Goal: Information Seeking & Learning: Learn about a topic

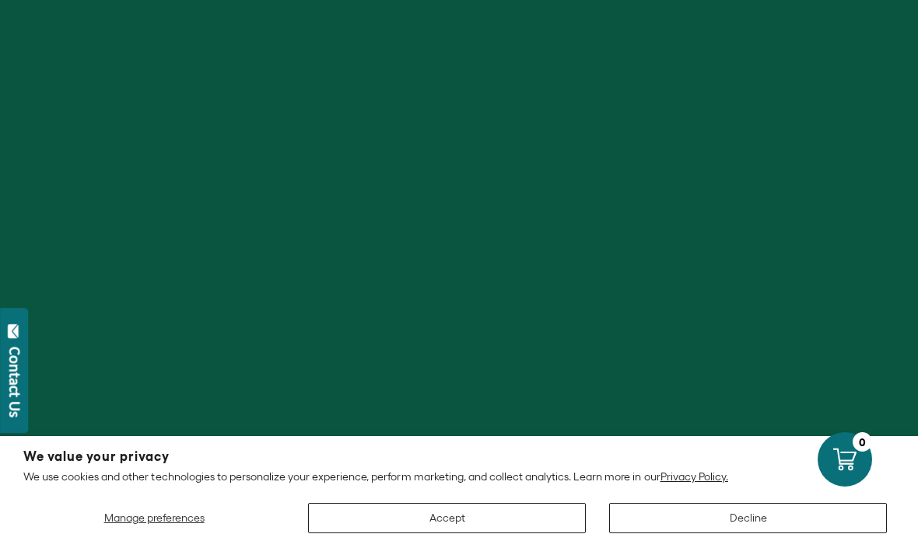
click at [527, 228] on div at bounding box center [459, 270] width 918 height 541
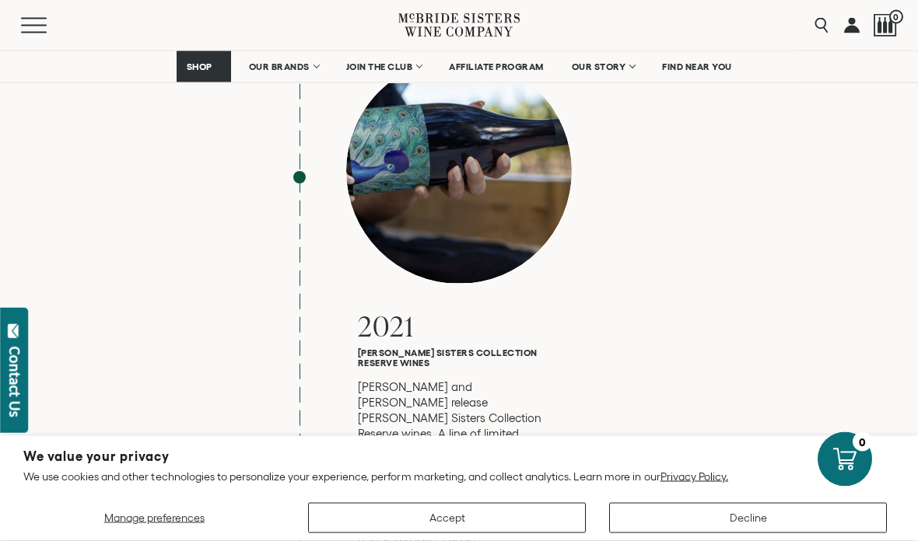
scroll to position [5378, 0]
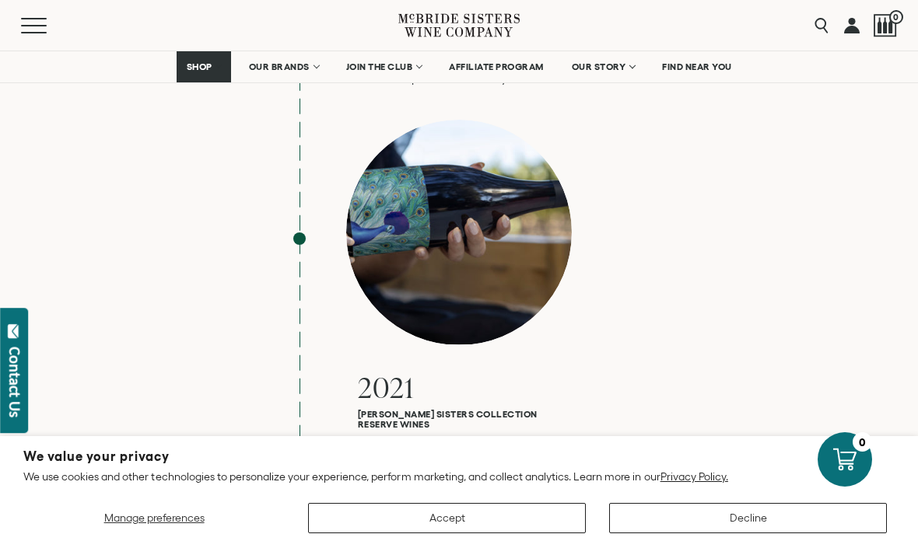
click at [271, 57] on link "OUR BRANDS" at bounding box center [283, 66] width 89 height 31
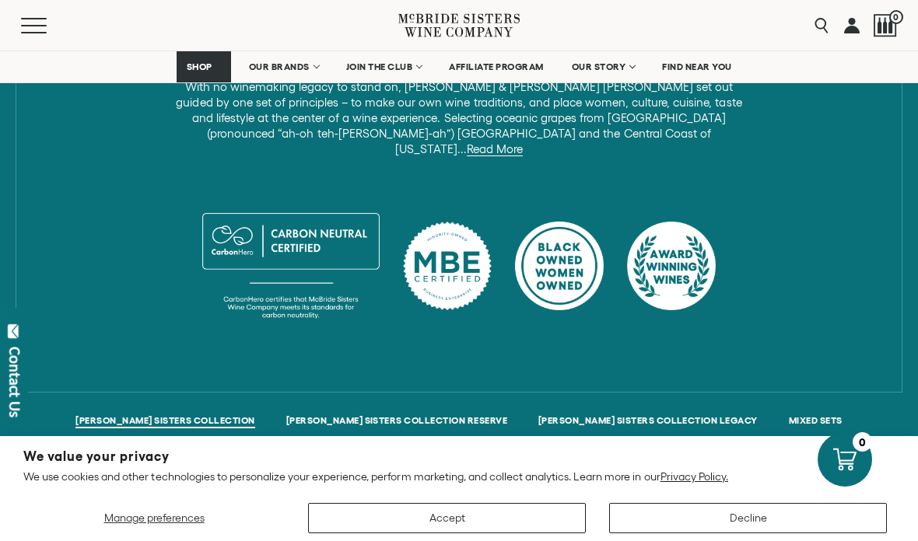
scroll to position [963, 0]
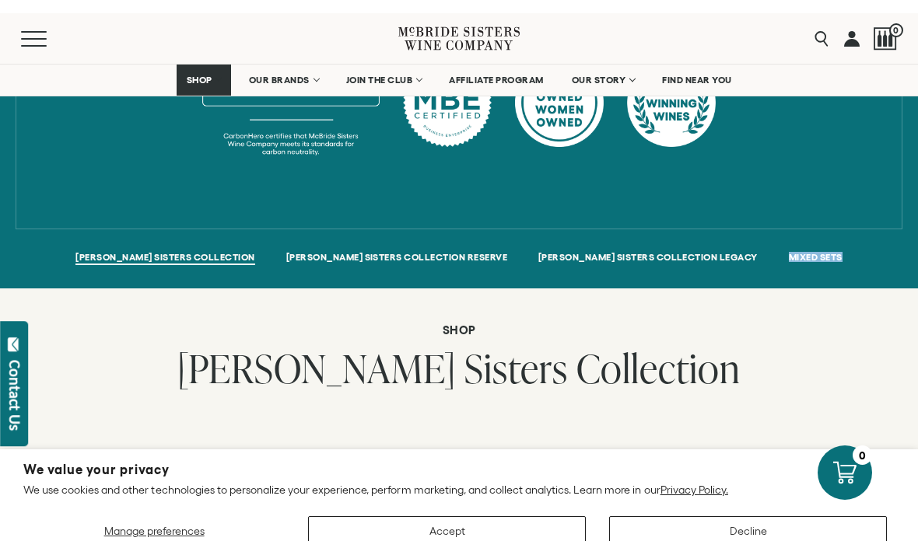
click at [886, 358] on h2 "McBride Sisters Collection" at bounding box center [459, 357] width 918 height 47
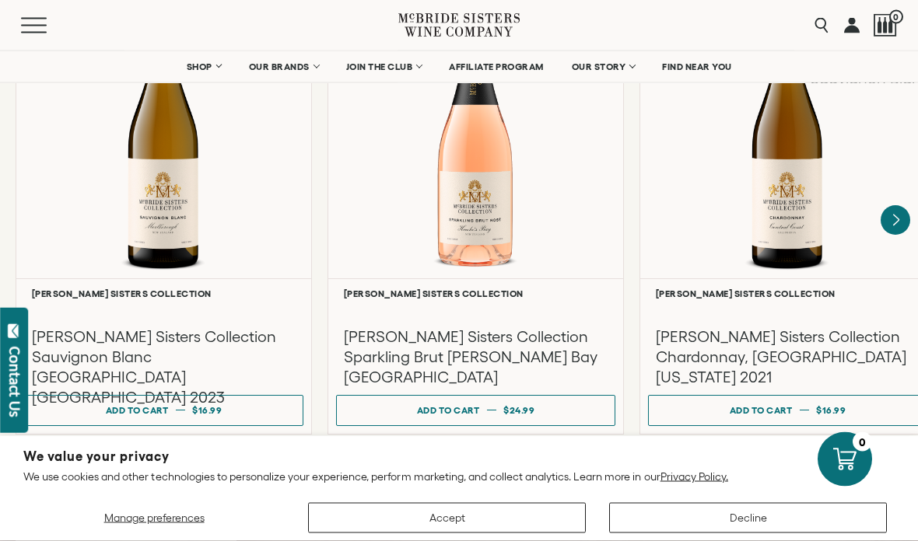
scroll to position [1432, 0]
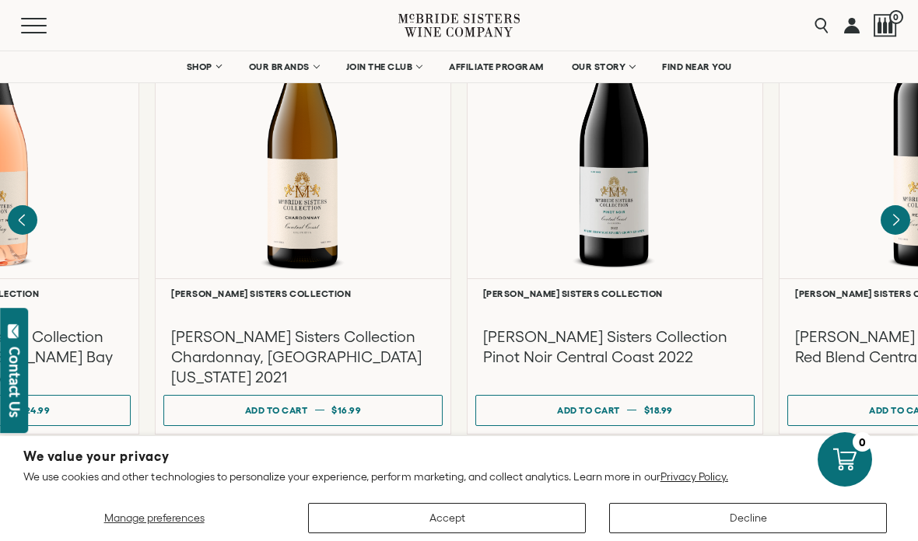
click at [891, 222] on div at bounding box center [926, 131] width 295 height 293
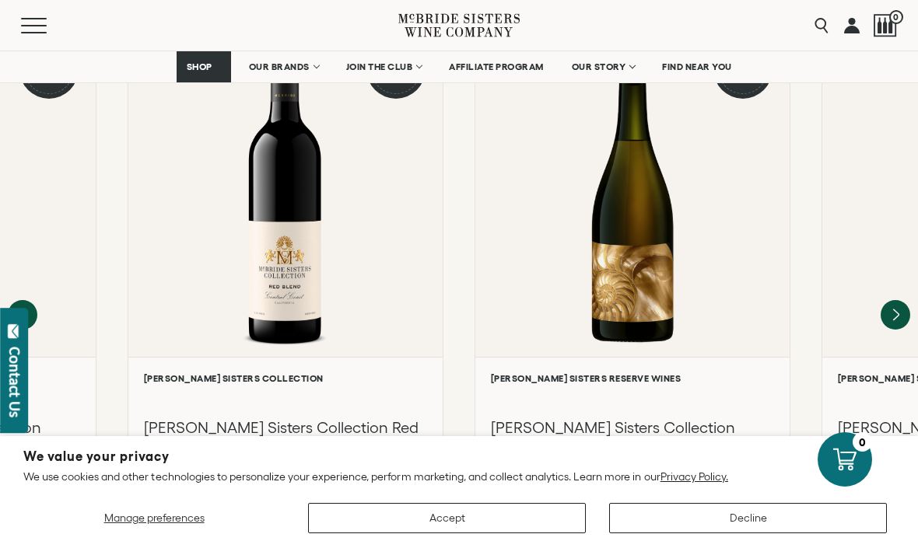
scroll to position [2296, 0]
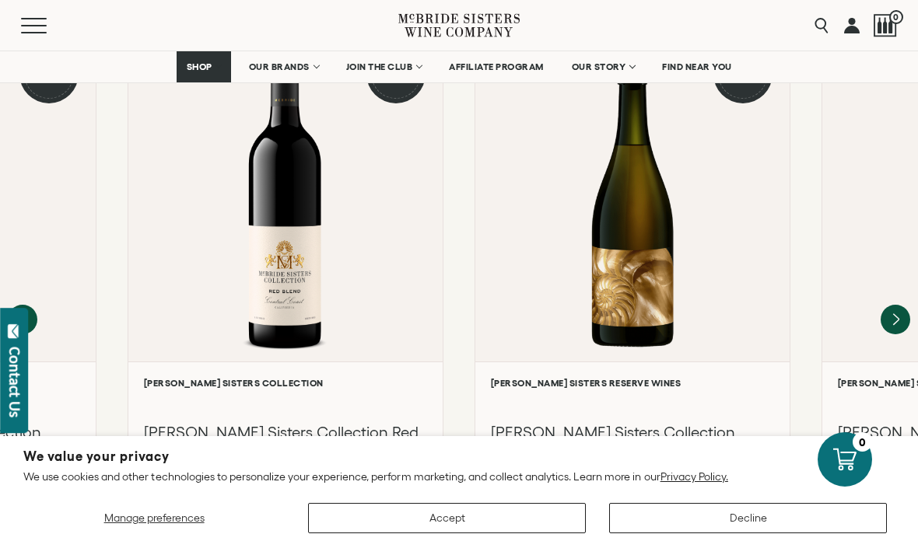
click at [893, 313] on icon "Next" at bounding box center [895, 318] width 5 height 11
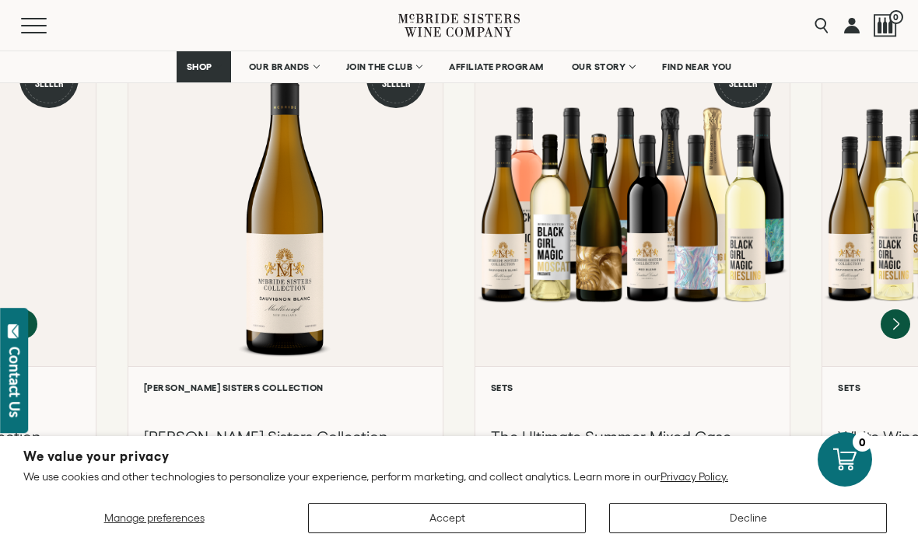
scroll to position [2291, 0]
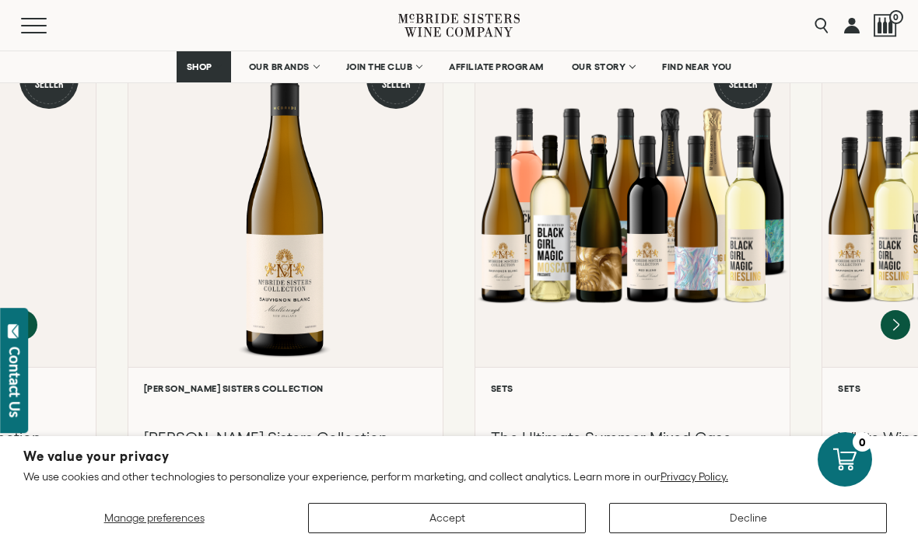
click at [895, 319] on icon "Next" at bounding box center [895, 324] width 5 height 11
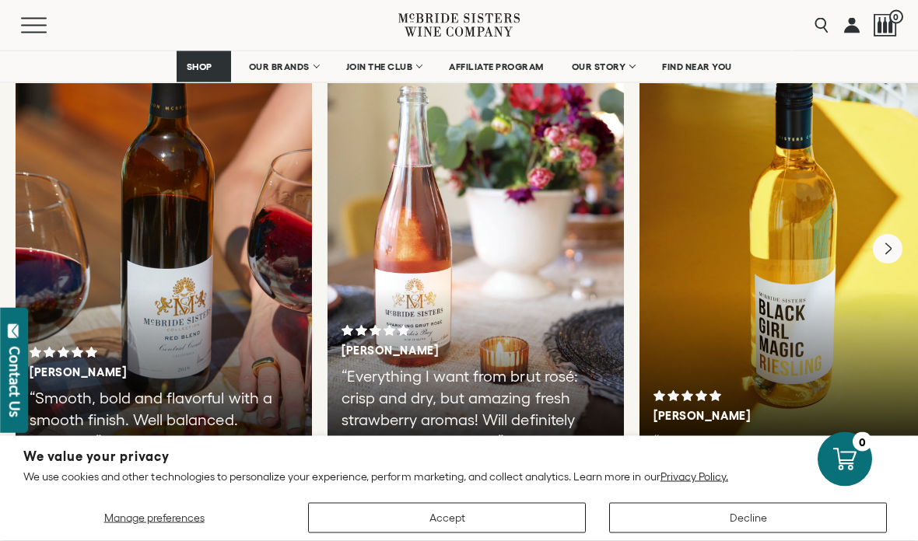
scroll to position [3677, 0]
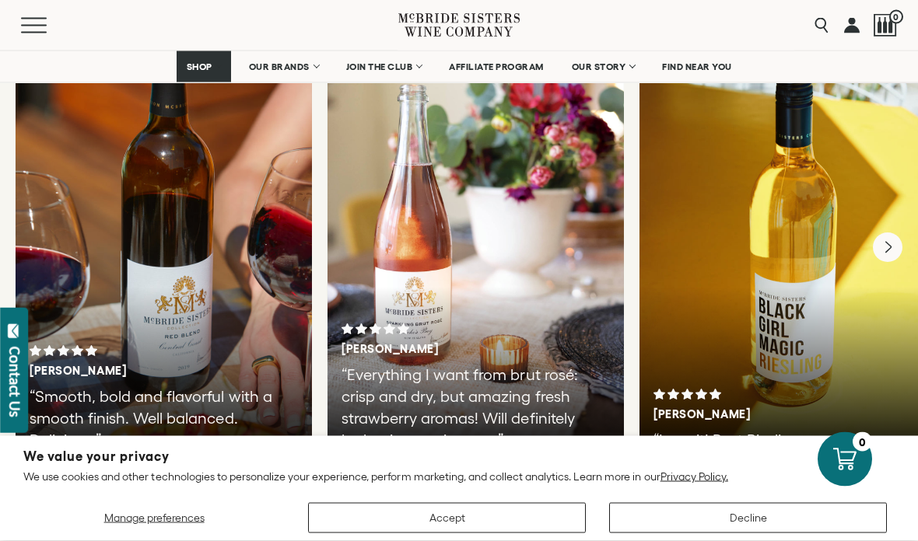
click at [890, 242] on icon "Next" at bounding box center [887, 247] width 5 height 11
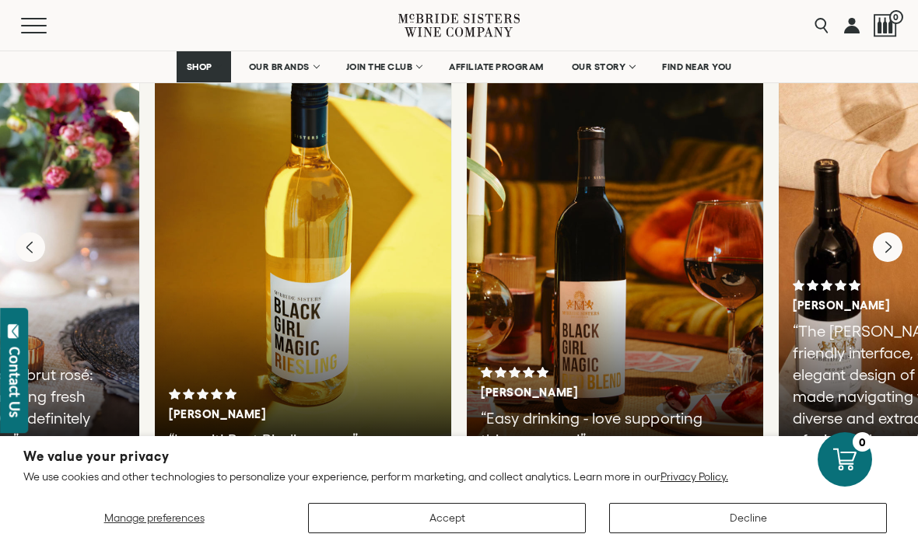
click at [892, 232] on icon "Next" at bounding box center [887, 247] width 30 height 30
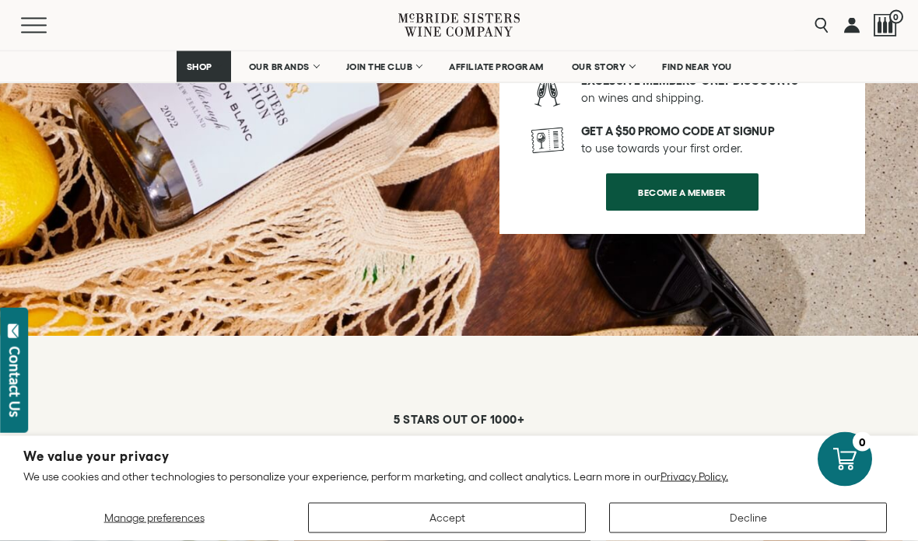
scroll to position [3164, 0]
click at [285, 64] on span "OUR BRANDS" at bounding box center [279, 66] width 61 height 11
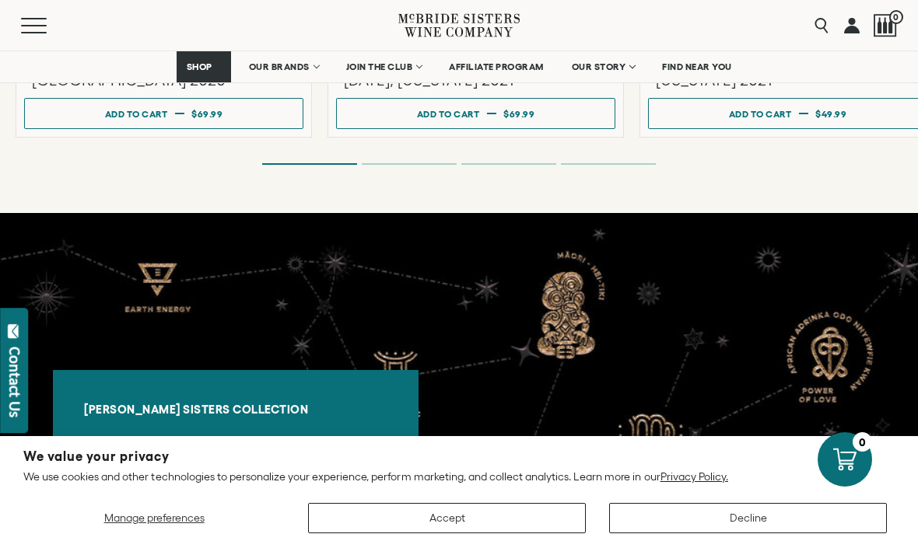
scroll to position [2848, 0]
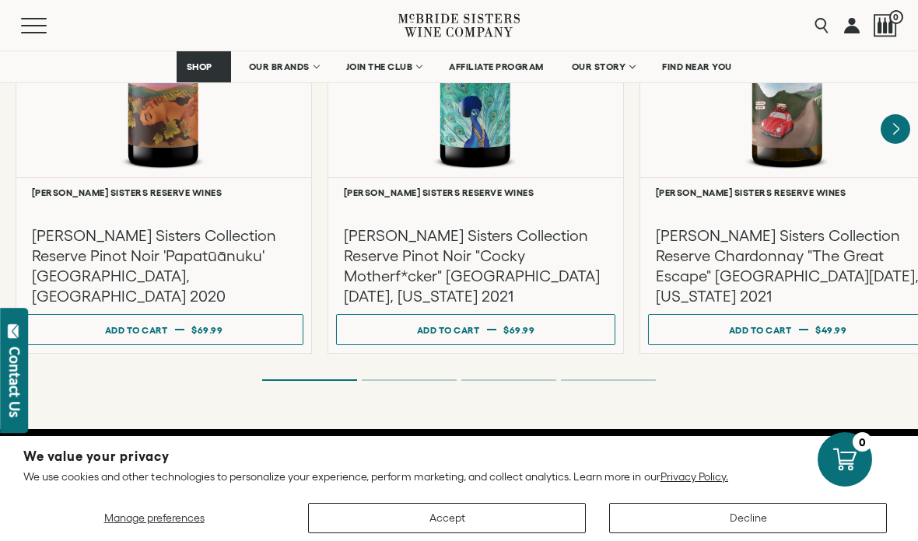
click at [893, 114] on icon "Next" at bounding box center [895, 129] width 30 height 30
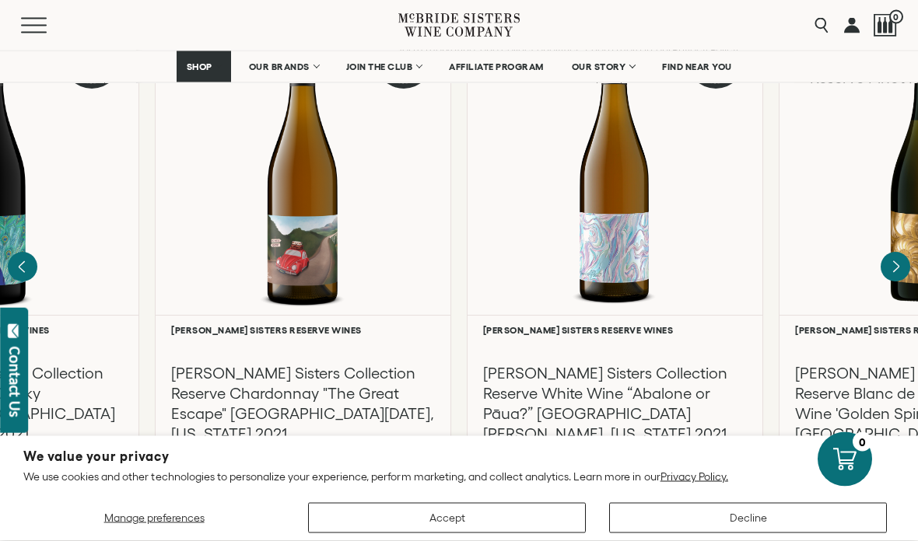
scroll to position [2700, 0]
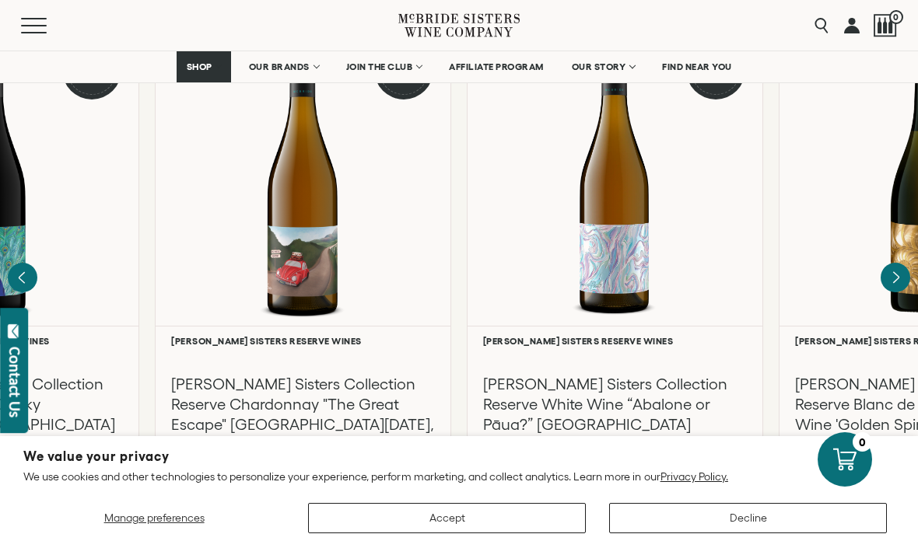
click at [902, 263] on icon "Next" at bounding box center [895, 278] width 30 height 30
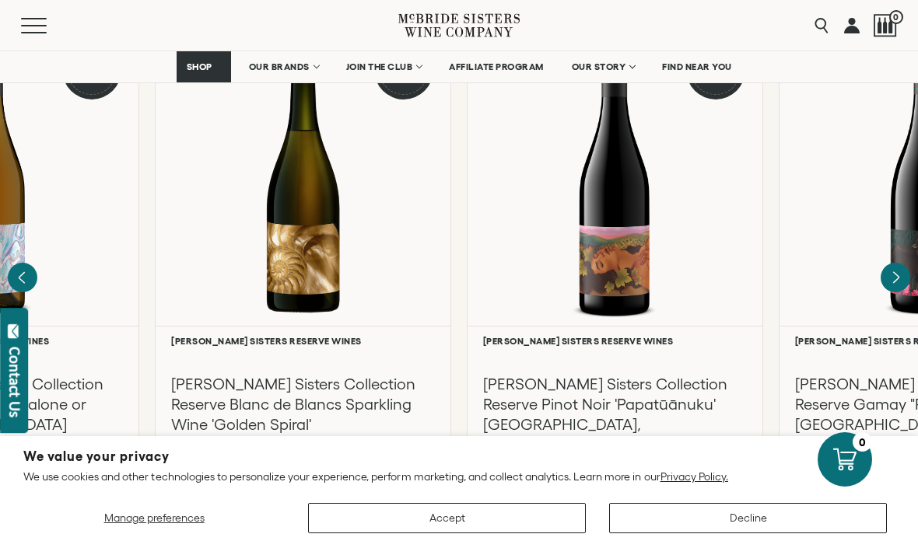
click at [904, 267] on icon "Next" at bounding box center [895, 278] width 30 height 30
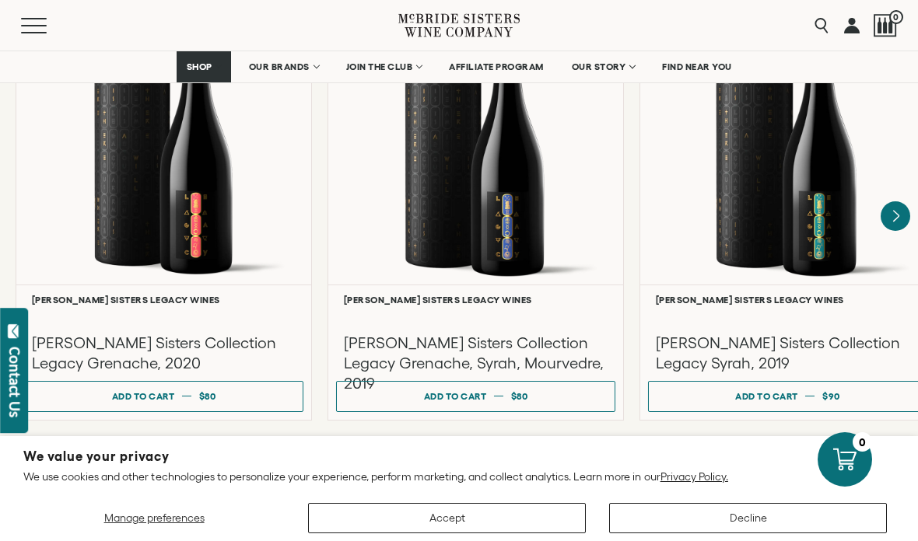
scroll to position [4137, 0]
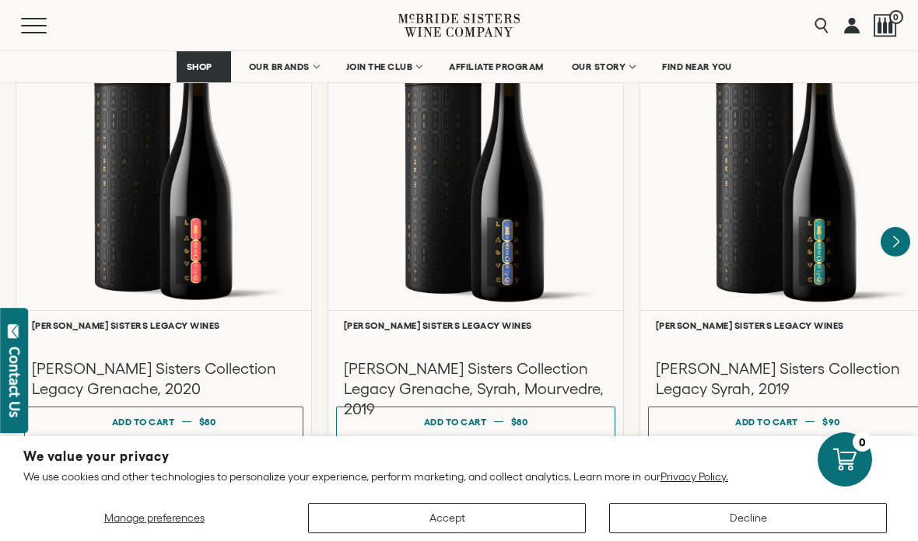
click at [894, 236] on icon "Next" at bounding box center [895, 241] width 5 height 11
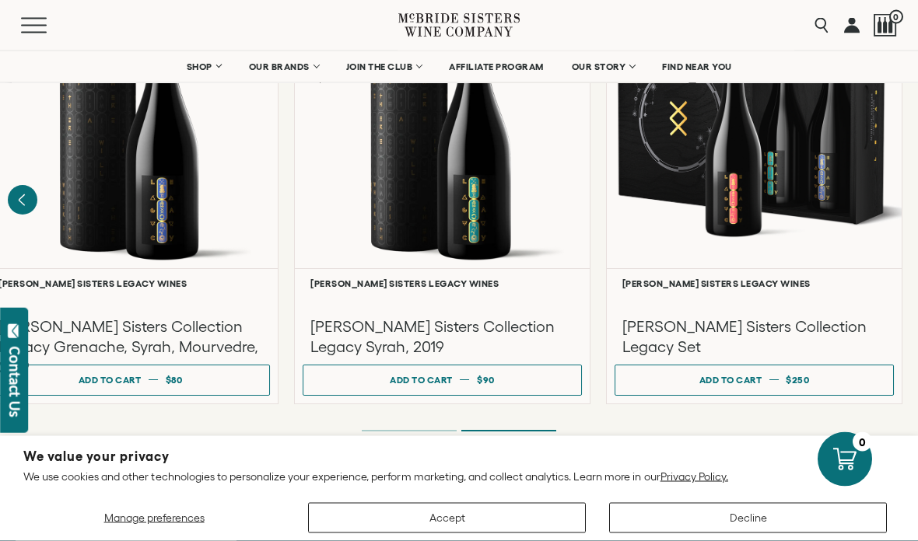
scroll to position [4179, 0]
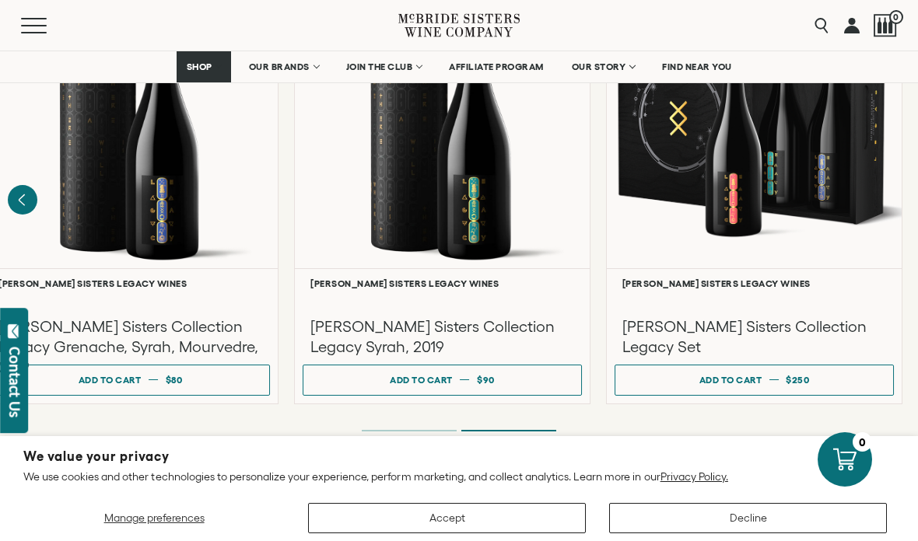
click at [37, 185] on icon "Previous" at bounding box center [23, 200] width 30 height 30
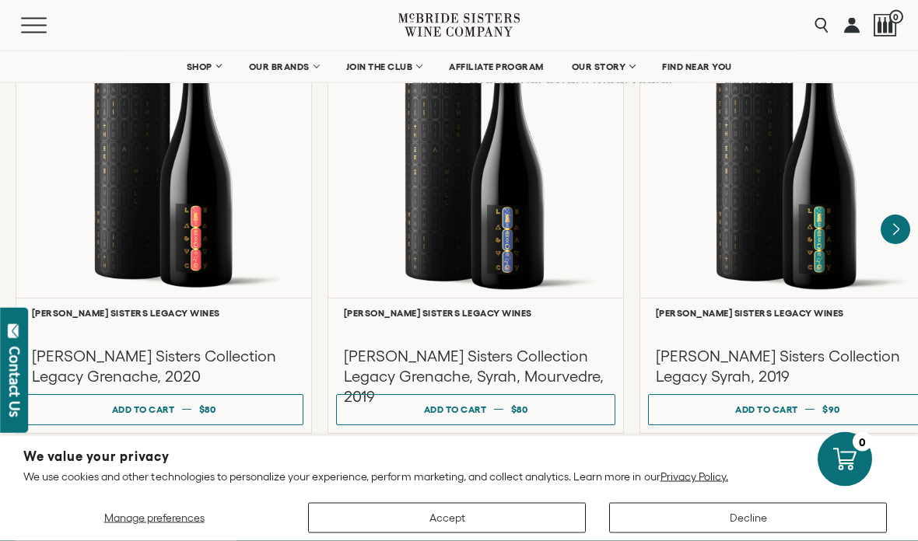
scroll to position [4149, 0]
click at [579, 346] on h3 "McBride Sisters Collection Legacy Grenache, Syrah, Mourvedre, 2019" at bounding box center [476, 376] width 264 height 61
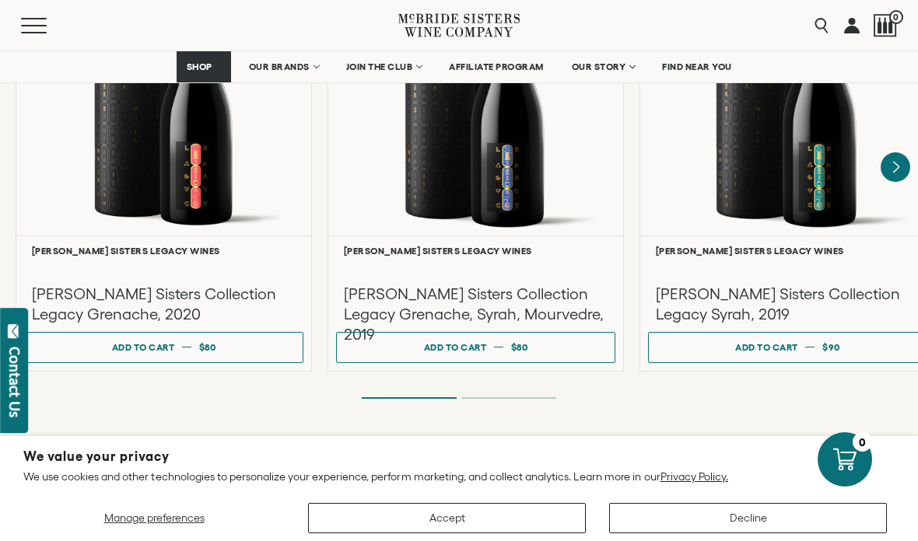
click at [114, 284] on h3 "[PERSON_NAME] Sisters Collection Legacy Grenache, 2020" at bounding box center [164, 304] width 264 height 40
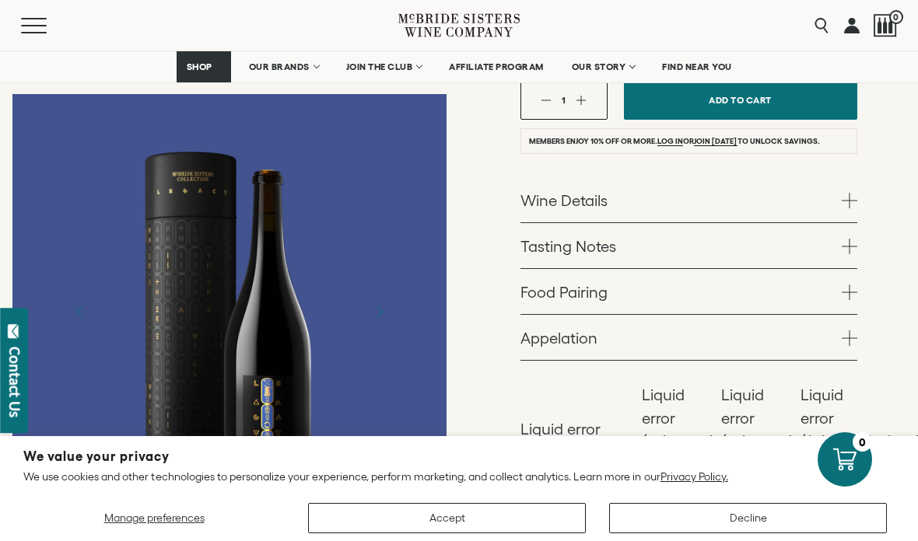
scroll to position [473, 0]
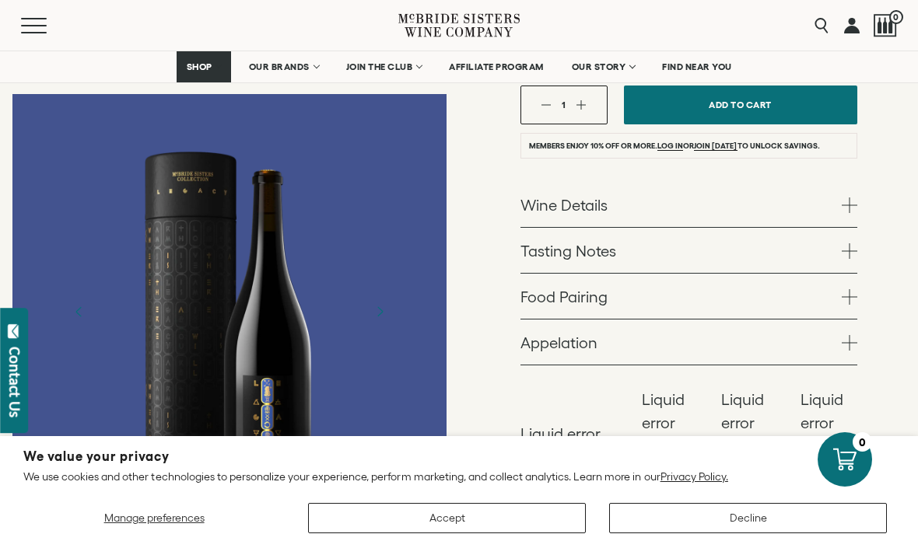
click at [855, 198] on span at bounding box center [849, 206] width 16 height 16
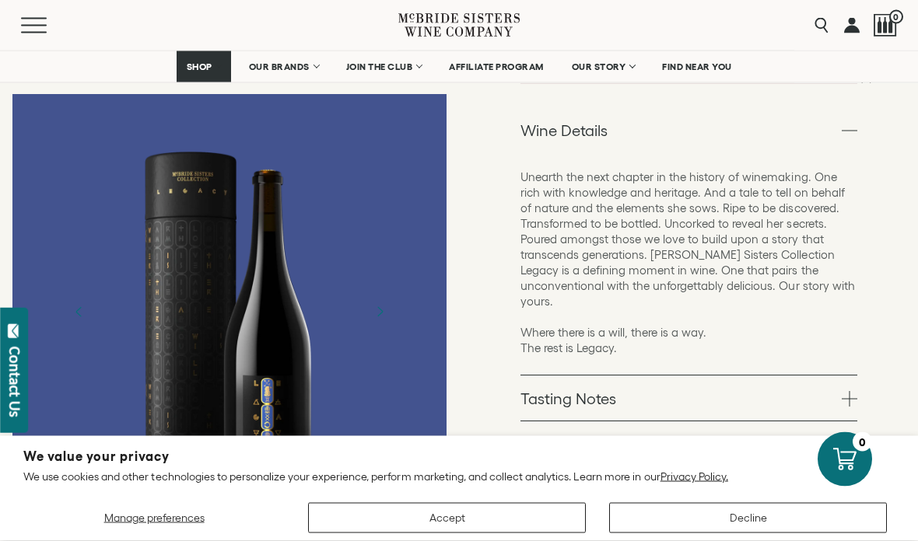
scroll to position [550, 0]
click at [848, 373] on link "Tasting Notes" at bounding box center [688, 395] width 337 height 45
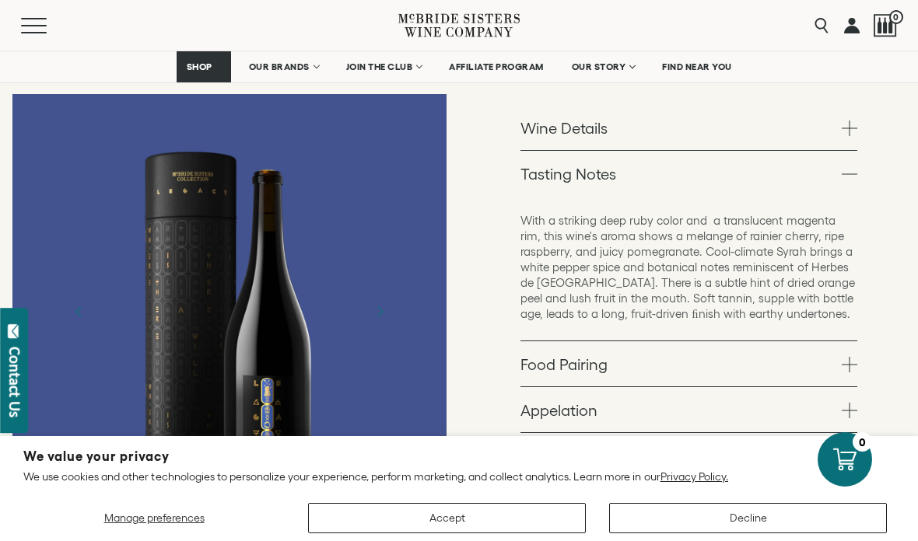
click at [856, 341] on link "Food Pairing" at bounding box center [688, 363] width 337 height 45
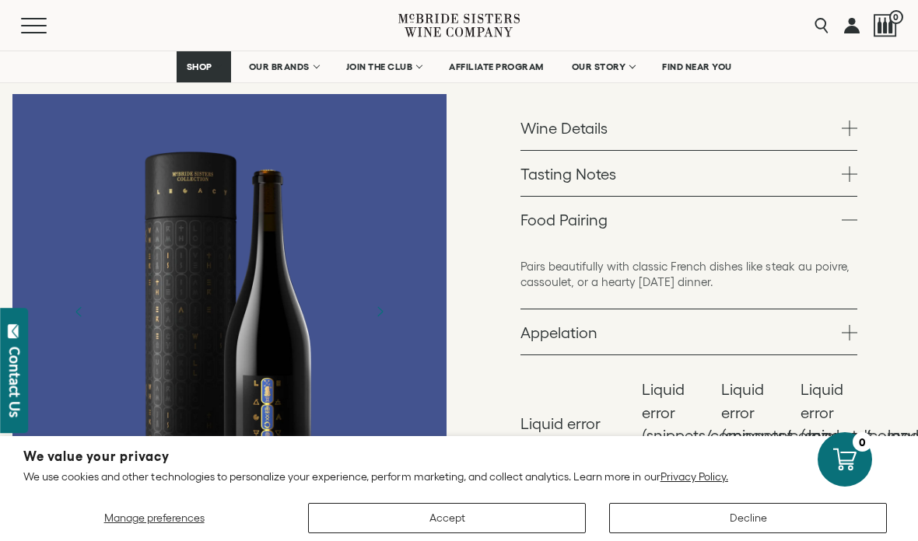
click at [856, 212] on span at bounding box center [849, 220] width 16 height 16
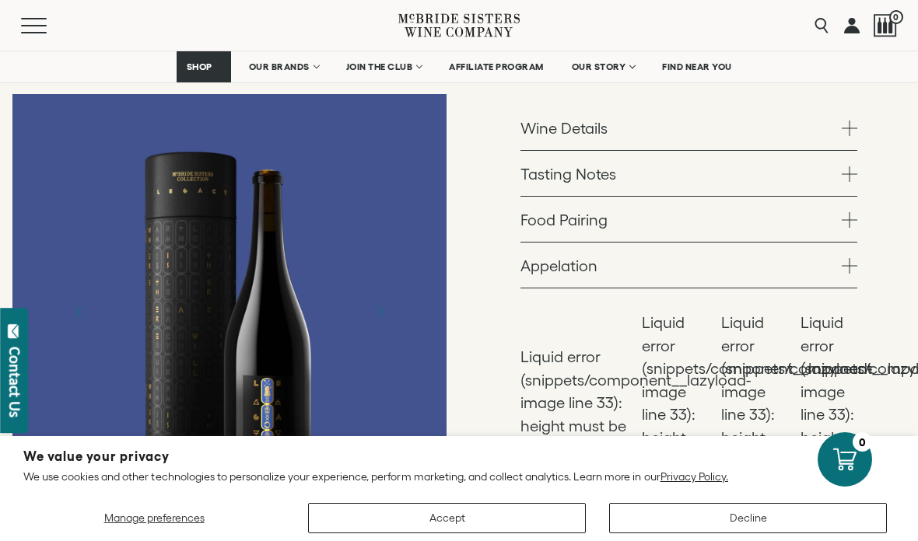
click at [848, 258] on span at bounding box center [849, 266] width 16 height 16
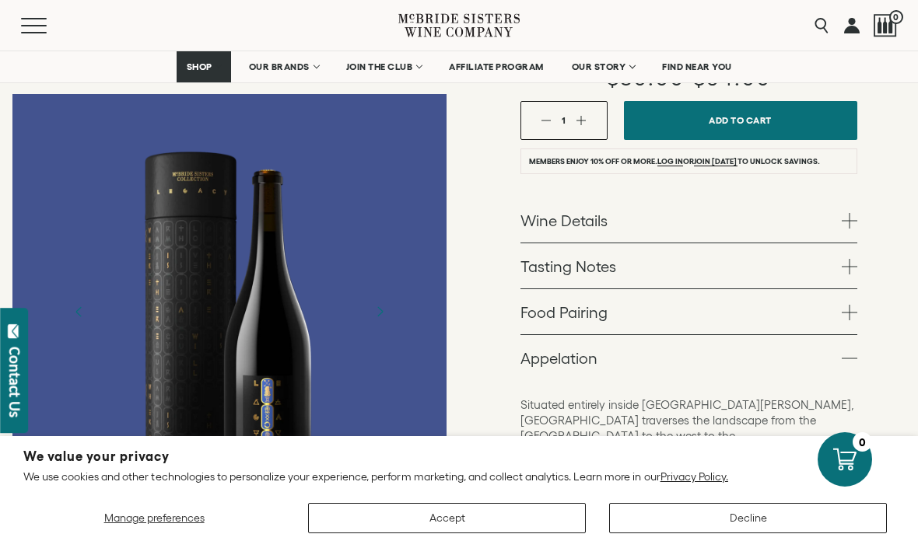
scroll to position [357, 0]
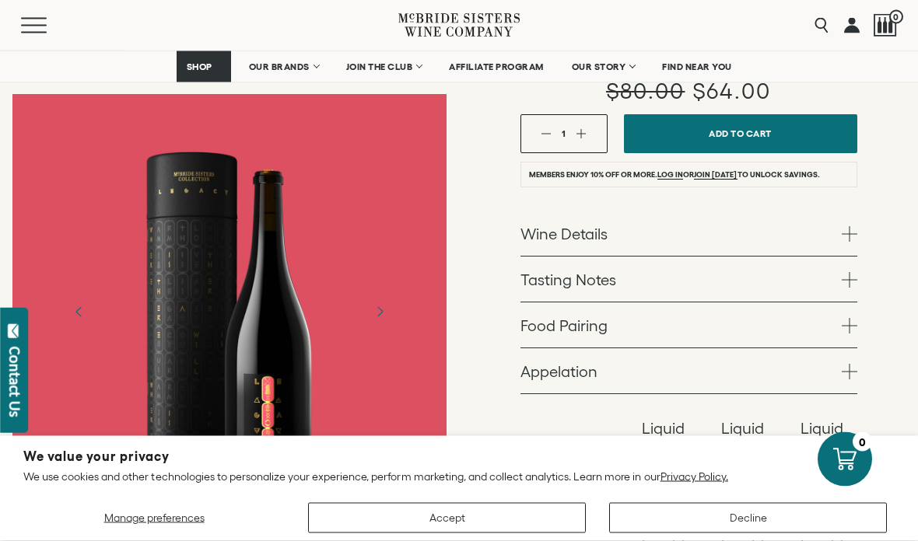
scroll to position [397, 0]
click at [855, 211] on link "Wine Details" at bounding box center [688, 233] width 337 height 45
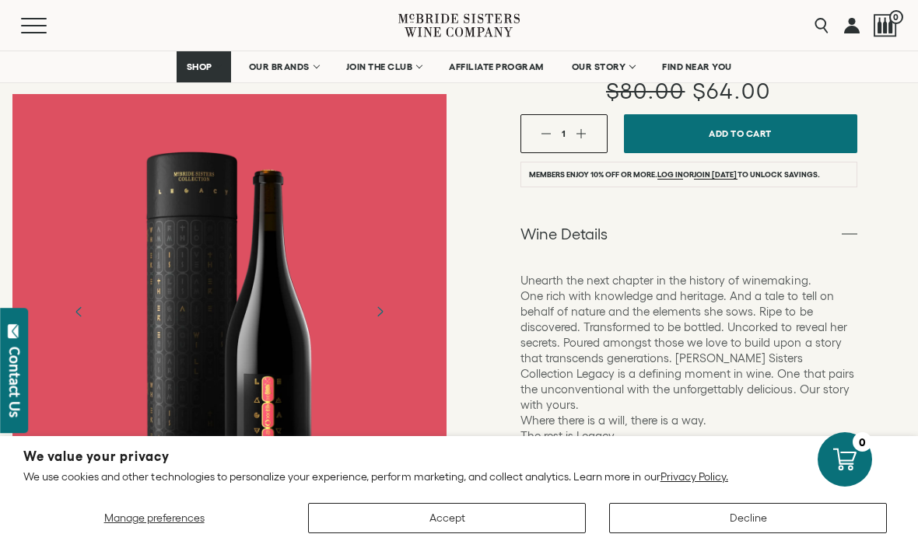
click at [865, 184] on div "[PERSON_NAME] Sisters Legacy Wines [PERSON_NAME] Sisters Collection Legacy Gren…" at bounding box center [688, 302] width 459 height 1144
click at [855, 226] on span at bounding box center [849, 234] width 16 height 16
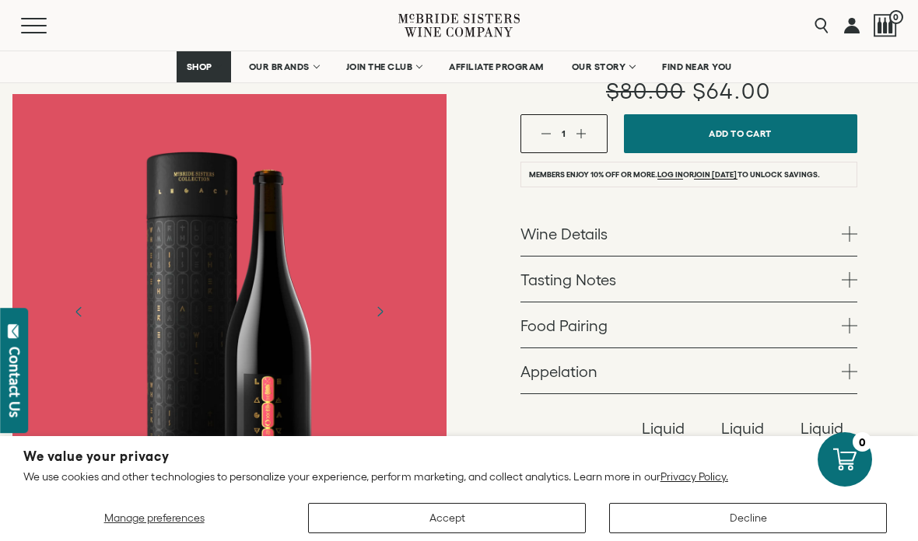
click at [851, 272] on span at bounding box center [849, 280] width 16 height 16
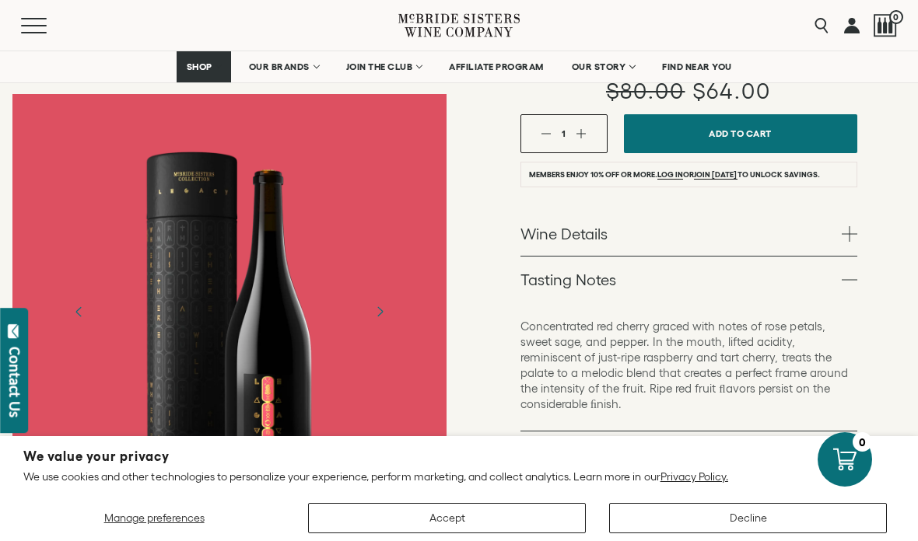
click at [855, 432] on link "Food Pairing" at bounding box center [688, 454] width 337 height 45
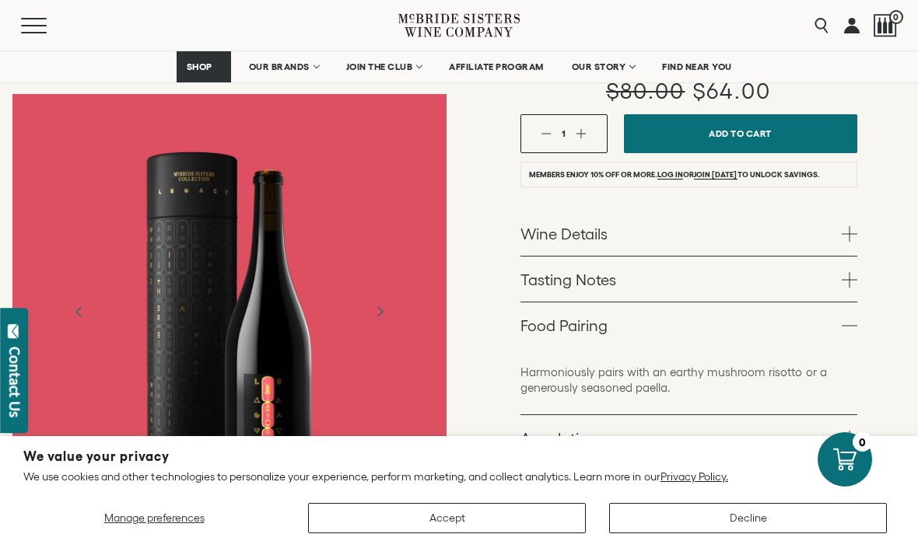
click at [856, 318] on span at bounding box center [849, 326] width 16 height 16
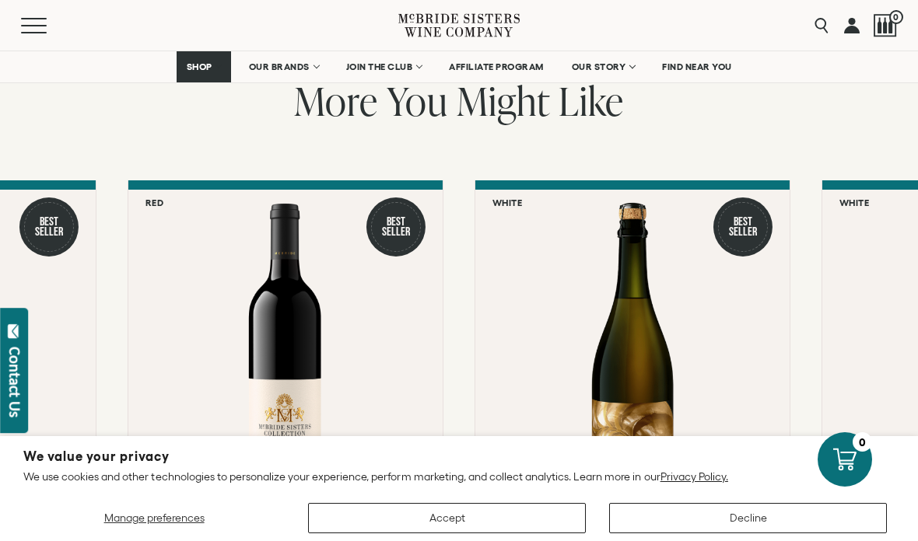
scroll to position [1543, 0]
